Goal: Navigation & Orientation: Find specific page/section

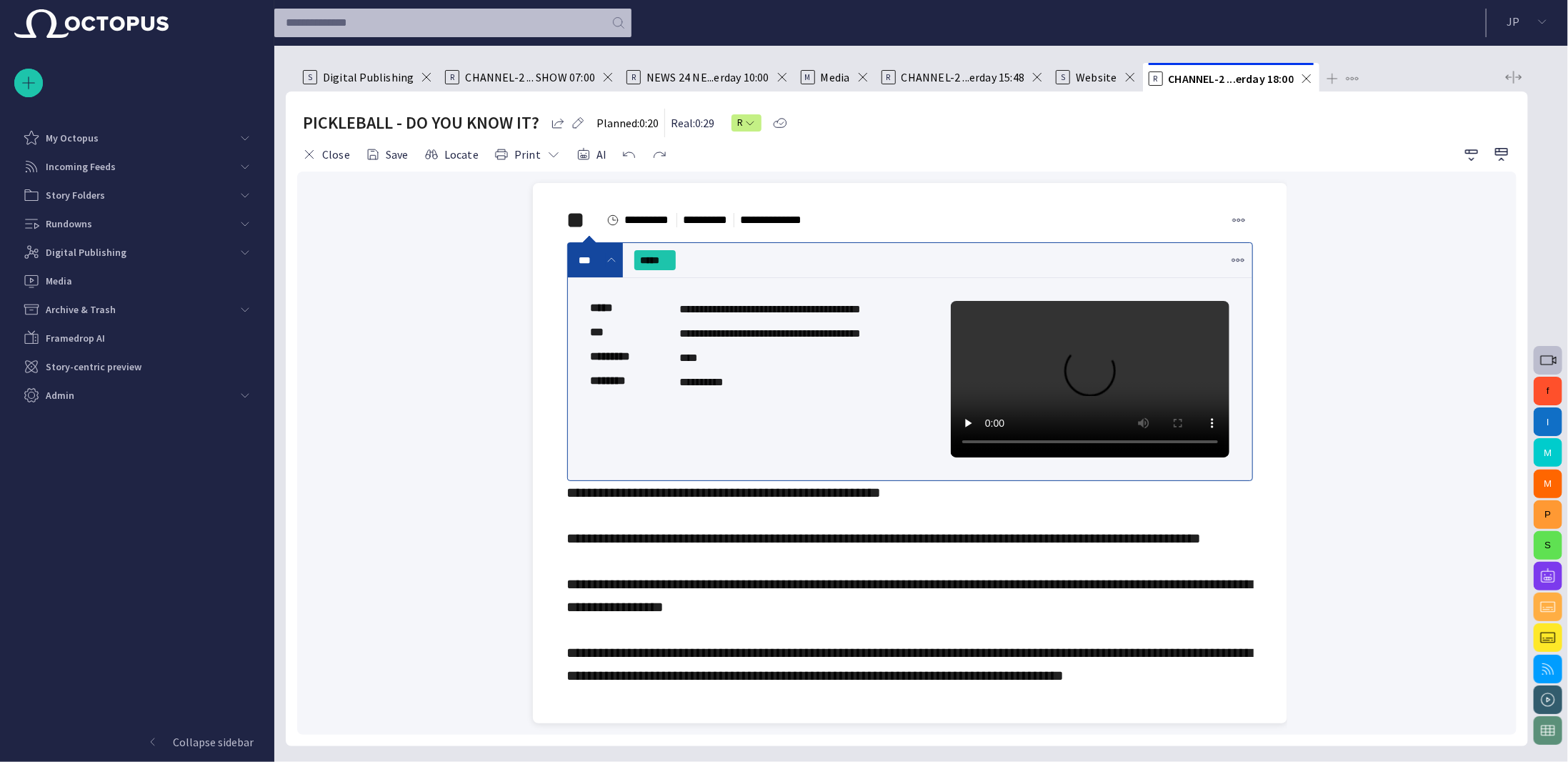
click at [1548, 506] on button "P" at bounding box center [1548, 514] width 29 height 29
click at [1538, 76] on div "f I M M P S" at bounding box center [1549, 404] width 40 height 716
click at [1550, 518] on button "P" at bounding box center [1548, 514] width 29 height 29
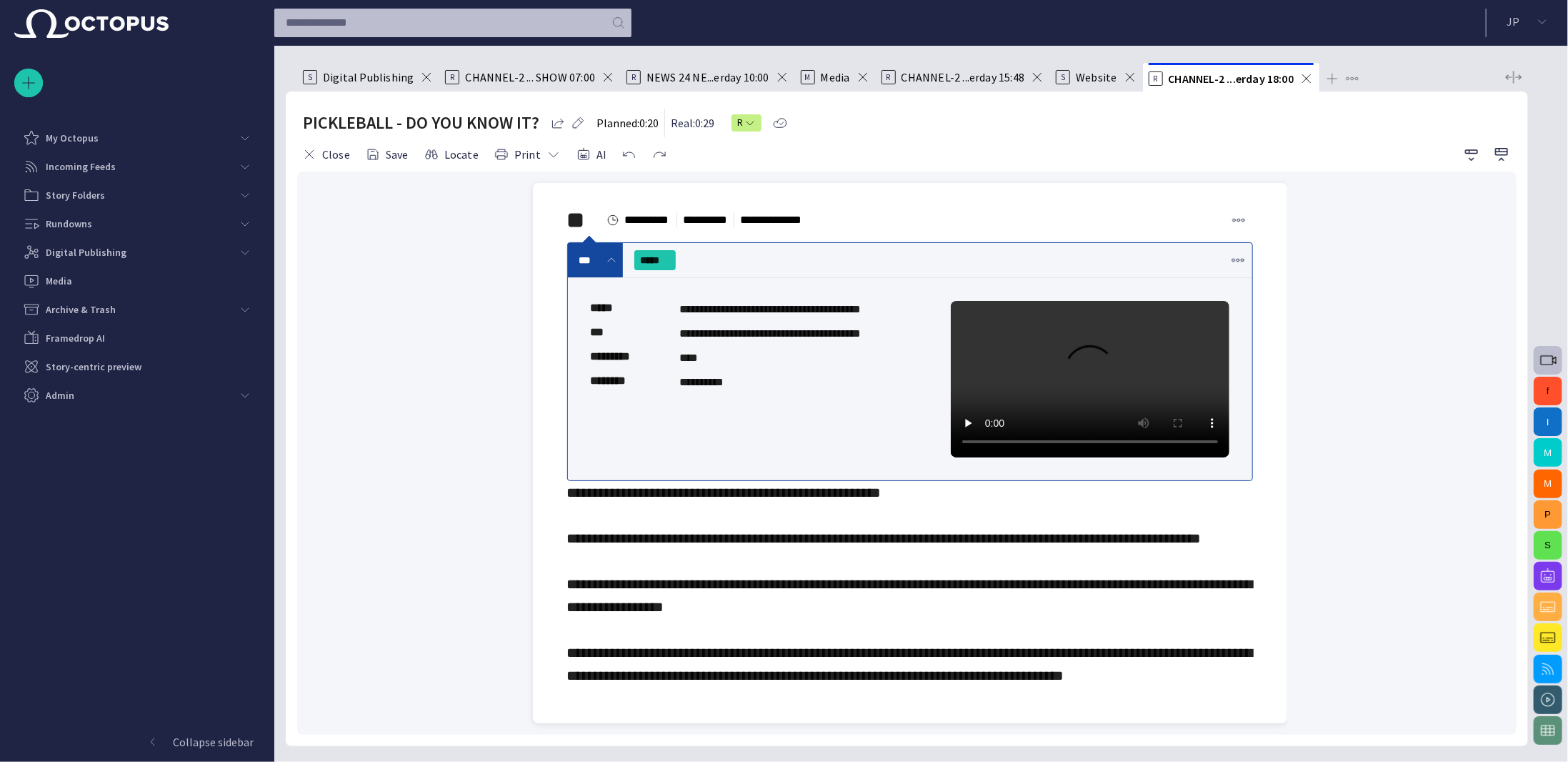
click at [1555, 640] on span "button" at bounding box center [1549, 638] width 17 height 17
click at [1539, 508] on button "P" at bounding box center [1548, 514] width 29 height 29
click at [1548, 703] on span "button" at bounding box center [1549, 700] width 17 height 17
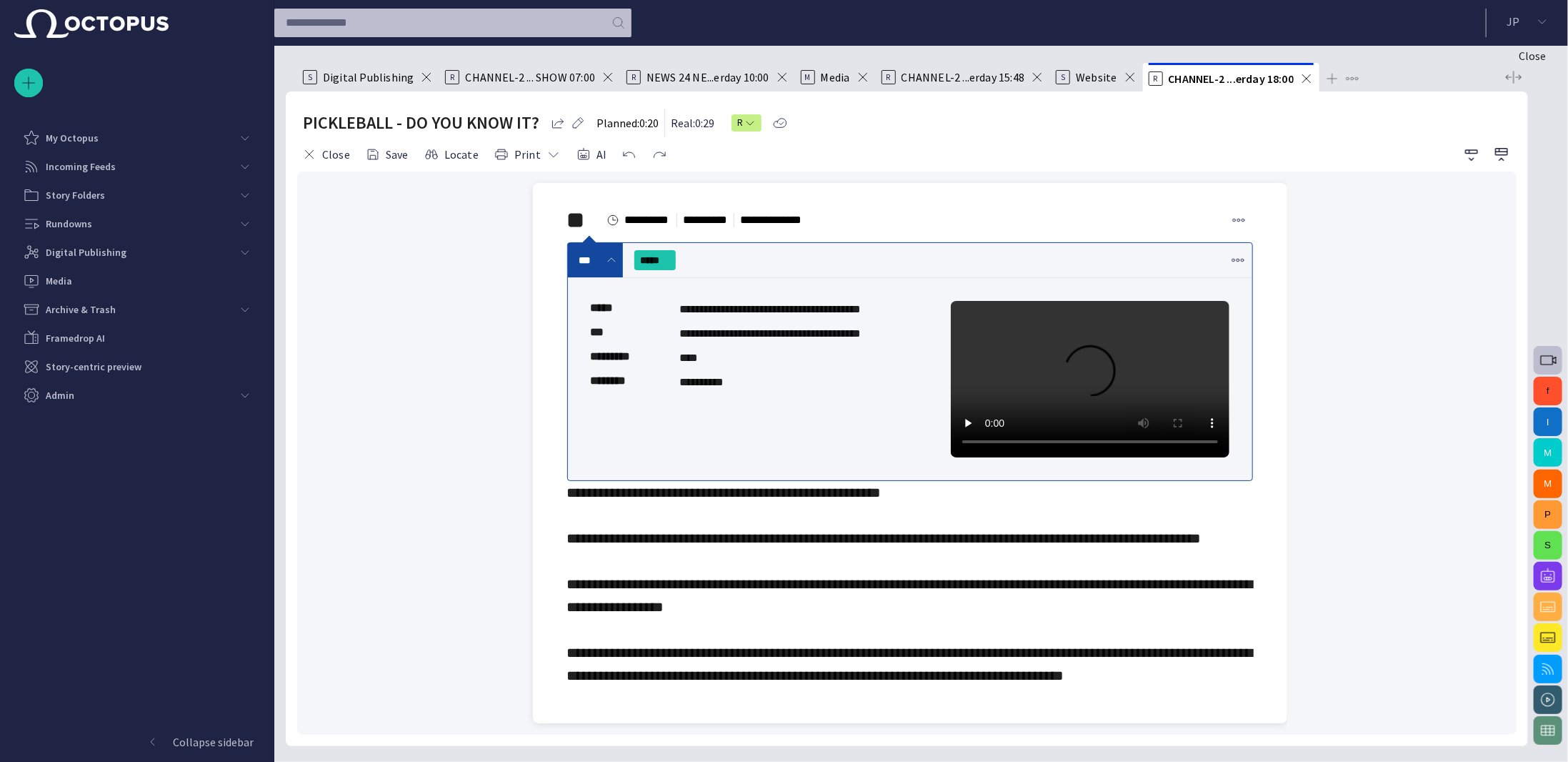
click at [576, 151] on span "button" at bounding box center [583, 155] width 14 height 14
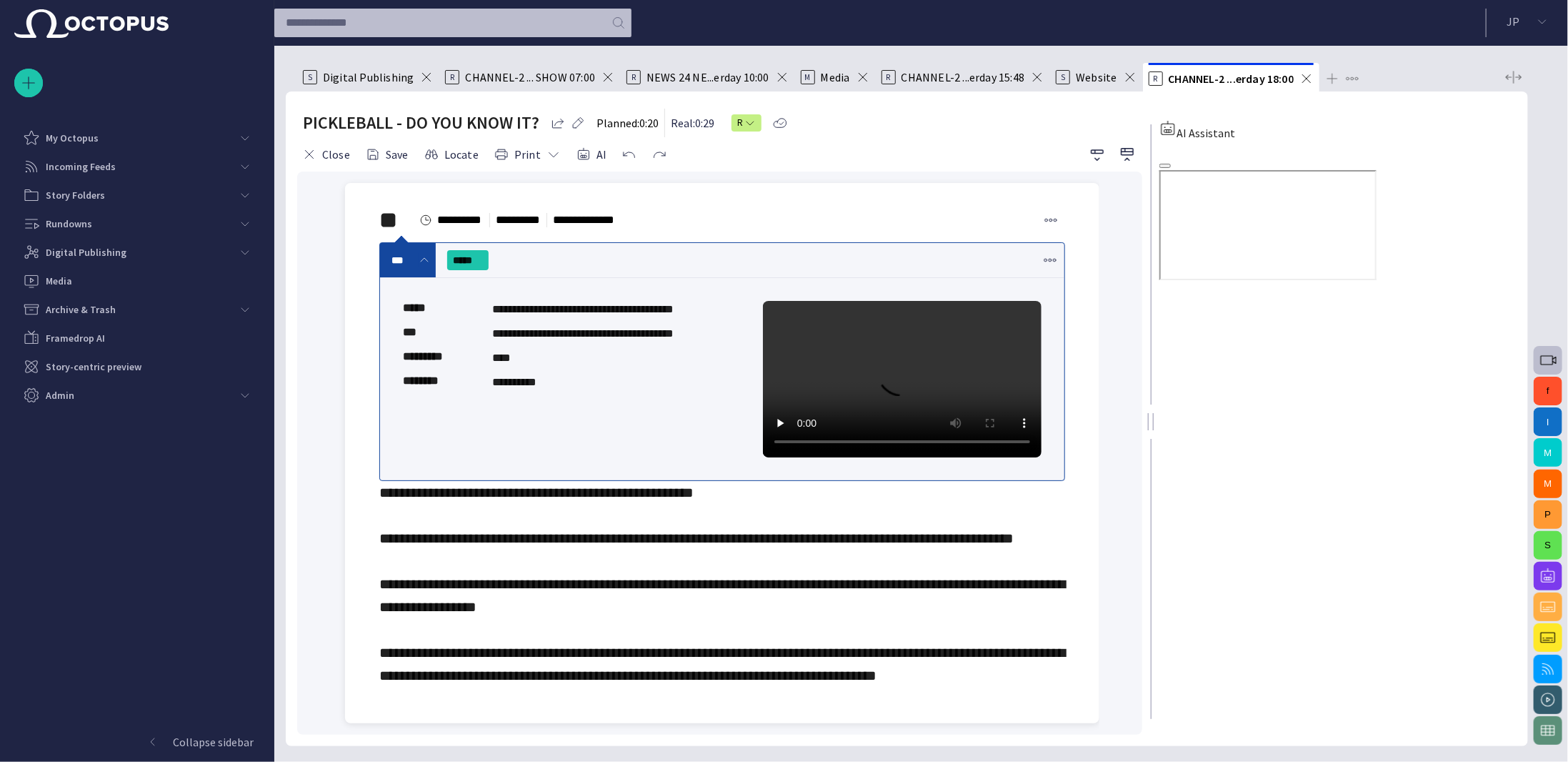
click at [1166, 165] on span "button" at bounding box center [1166, 165] width 0 height 0
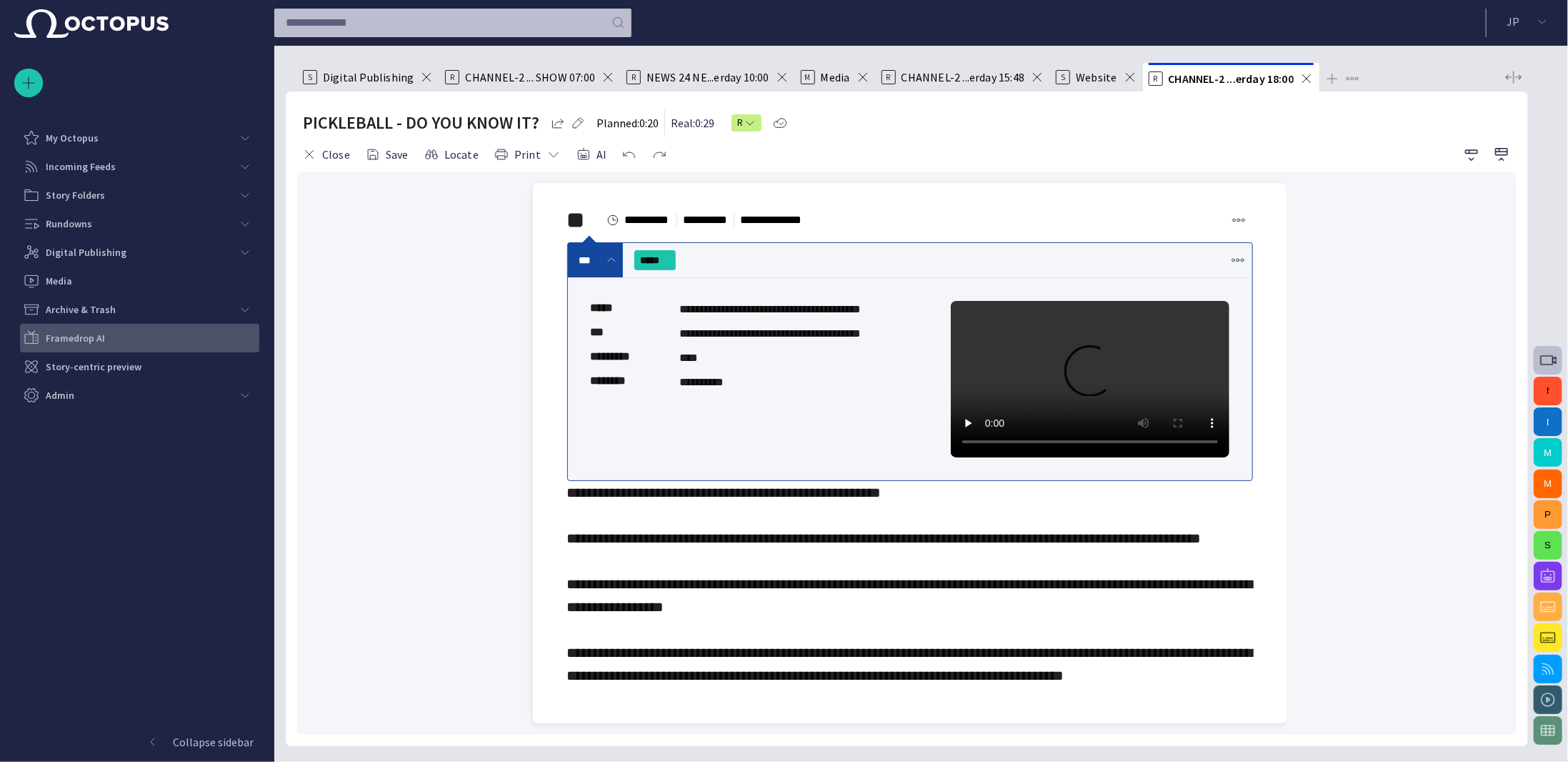
click at [103, 332] on p "Framedrop AI" at bounding box center [75, 338] width 59 height 14
